Goal: Transaction & Acquisition: Purchase product/service

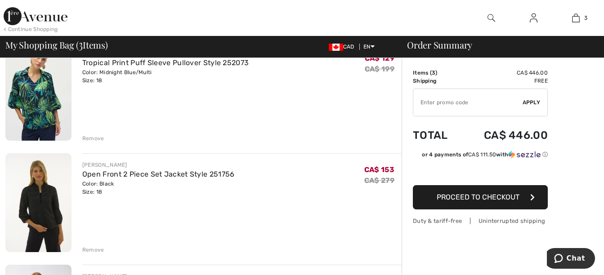
scroll to position [45, 0]
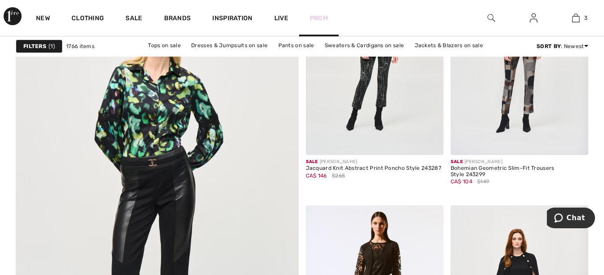
click at [323, 18] on link "Prom" at bounding box center [319, 17] width 18 height 9
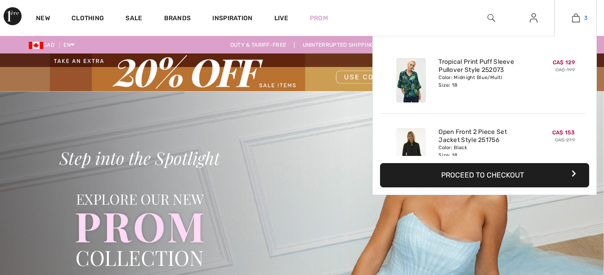
click at [572, 19] on img at bounding box center [576, 18] width 8 height 11
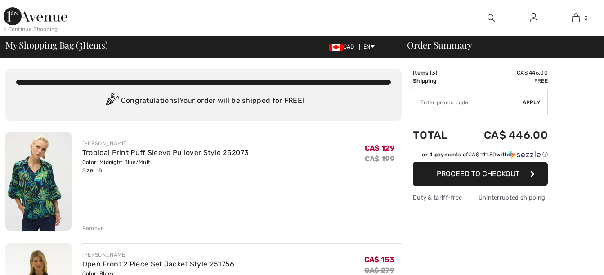
click at [472, 99] on input "TEXT" at bounding box center [467, 102] width 109 height 27
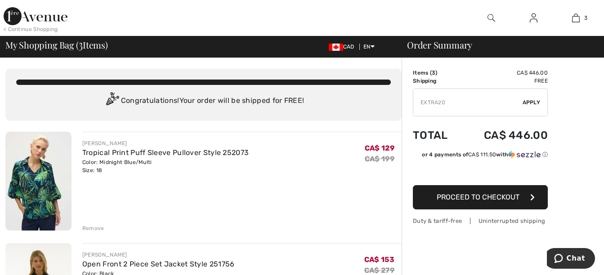
type input "EXTRA20"
click at [531, 103] on span "Apply" at bounding box center [531, 102] width 18 height 8
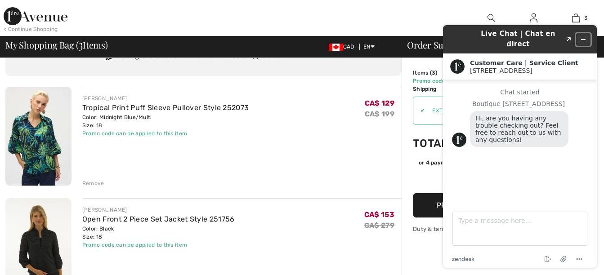
click at [589, 36] on button "Minimize widget" at bounding box center [583, 39] width 14 height 13
